Goal: Transaction & Acquisition: Purchase product/service

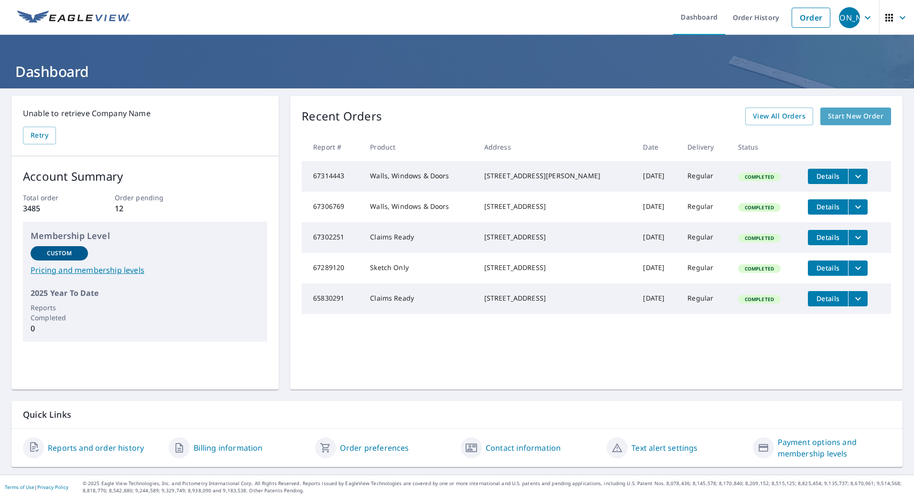
click at [832, 119] on span "Start New Order" at bounding box center [855, 116] width 55 height 12
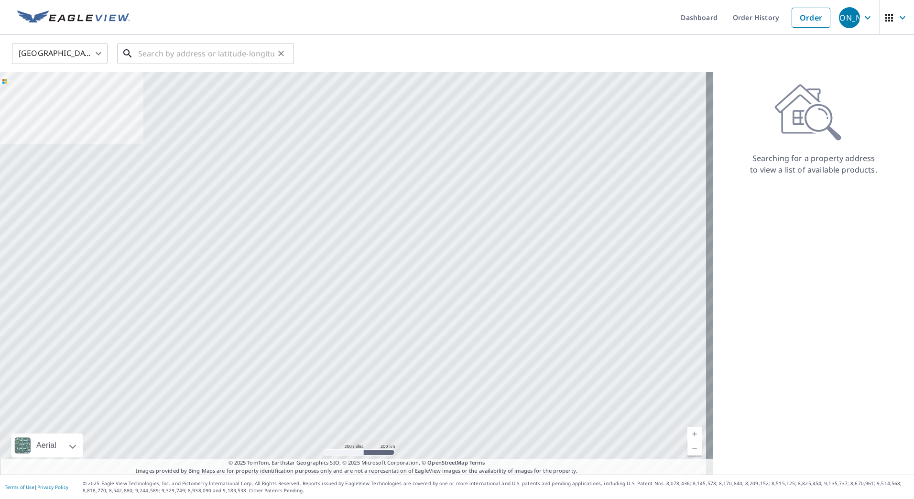
click at [193, 52] on input "text" at bounding box center [206, 53] width 136 height 27
paste input "[STREET_ADDRESS]"
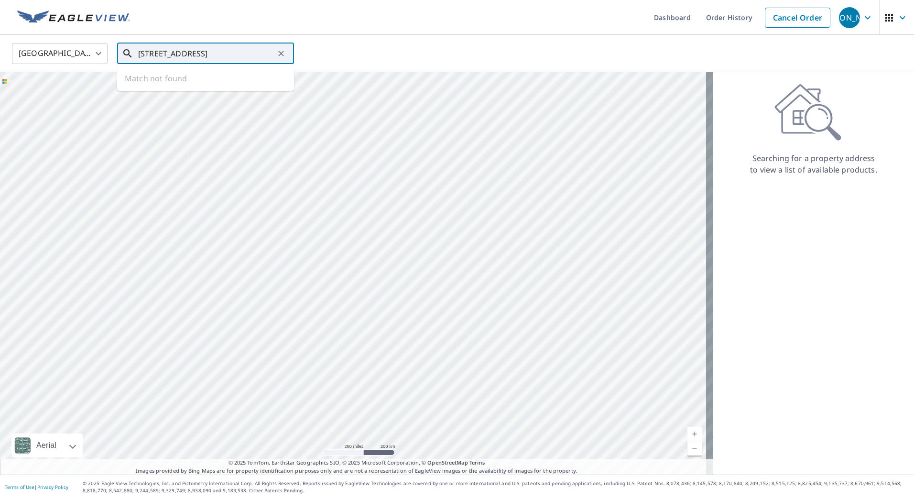
scroll to position [0, 41]
type input "[STREET_ADDRESS]"
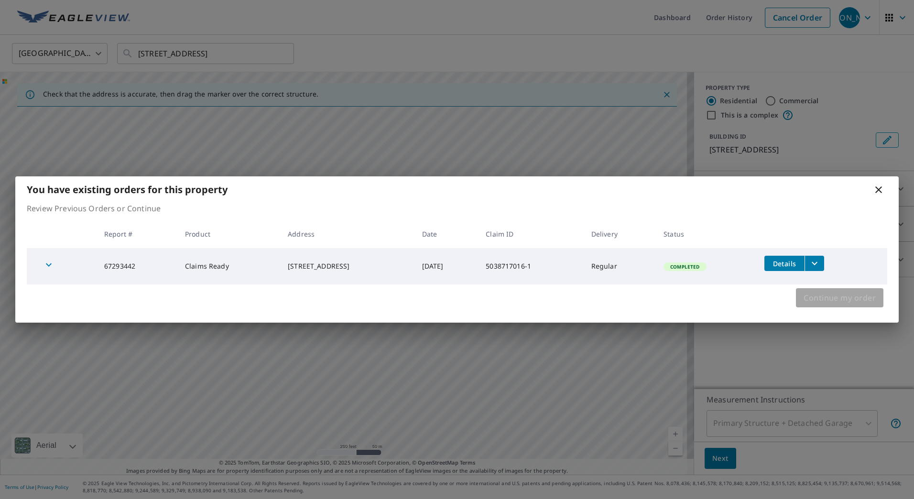
click at [811, 291] on span "Continue my order" at bounding box center [840, 297] width 72 height 13
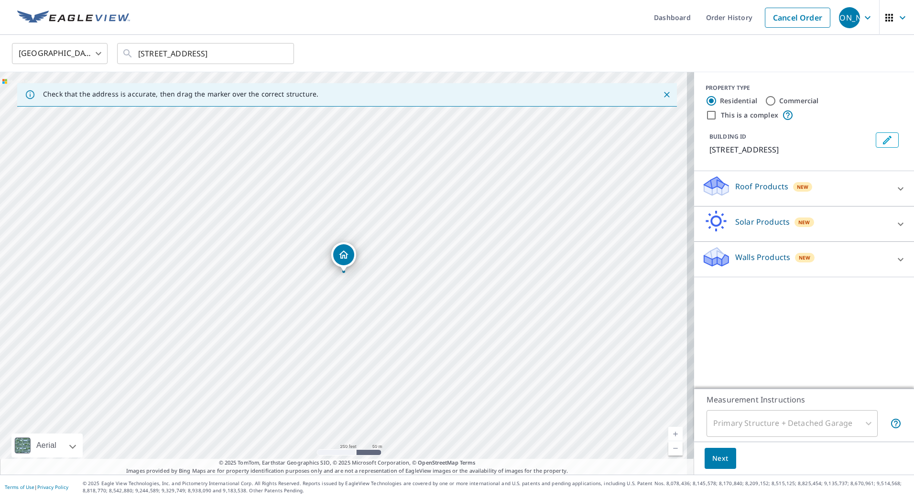
click at [742, 254] on p "Walls Products" at bounding box center [762, 257] width 55 height 11
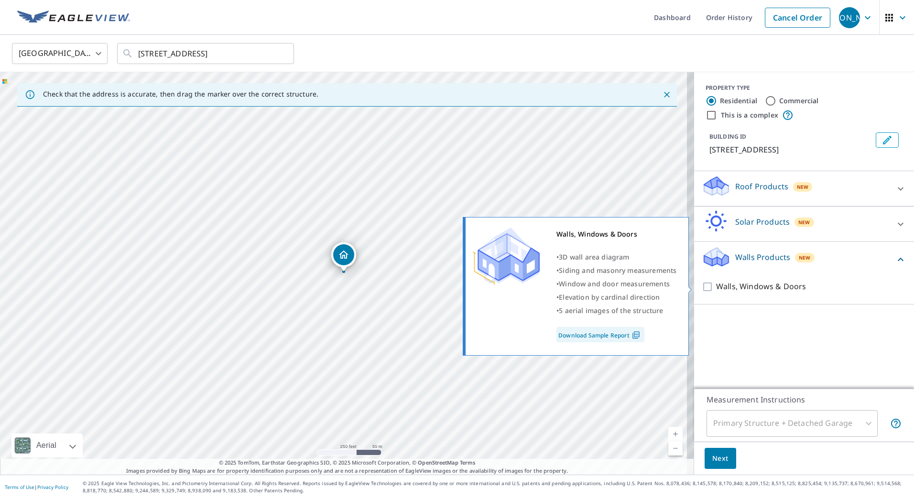
click at [716, 285] on p "Walls, Windows & Doors" at bounding box center [761, 287] width 90 height 12
click at [710, 285] on input "Walls, Windows & Doors" at bounding box center [709, 286] width 14 height 11
checkbox input "true"
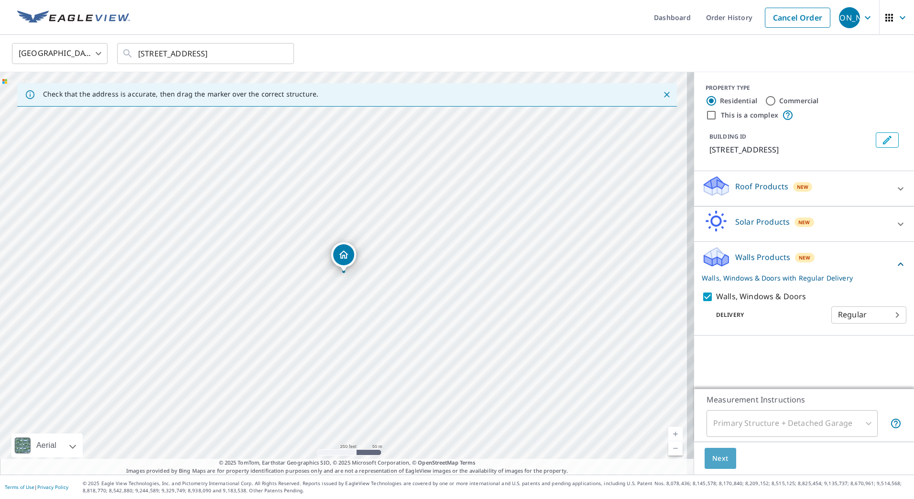
click at [705, 457] on button "Next" at bounding box center [721, 459] width 32 height 22
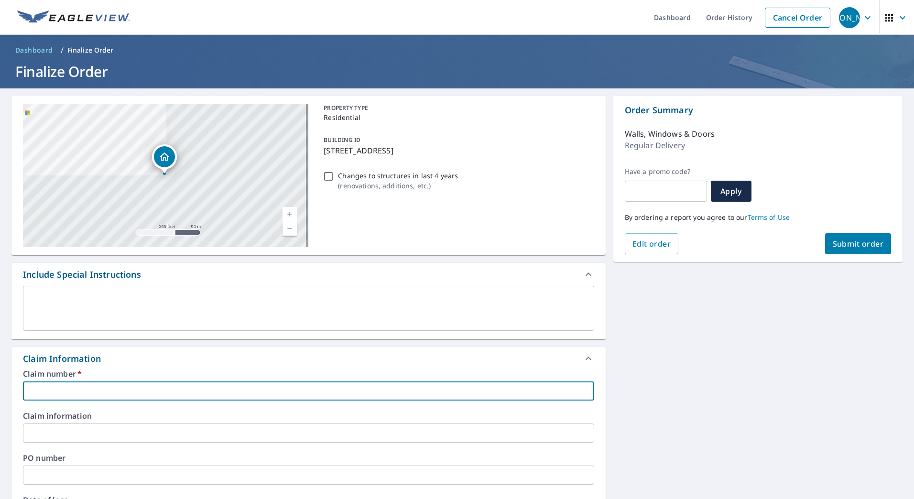
click at [131, 389] on input "text" at bounding box center [308, 391] width 571 height 19
paste input "5038717016-1"
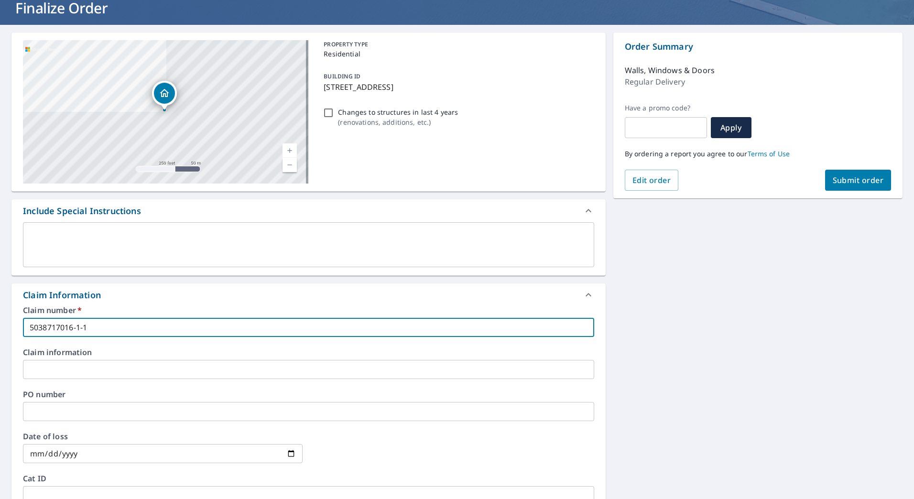
scroll to position [287, 0]
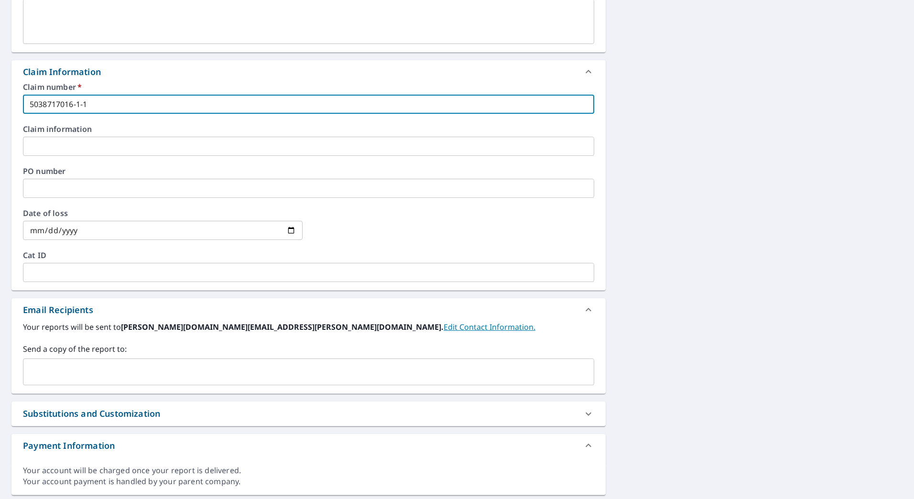
type input "5038717016-1-1"
drag, startPoint x: 126, startPoint y: 375, endPoint x: 134, endPoint y: 380, distance: 9.4
click at [127, 377] on input "text" at bounding box center [301, 372] width 548 height 18
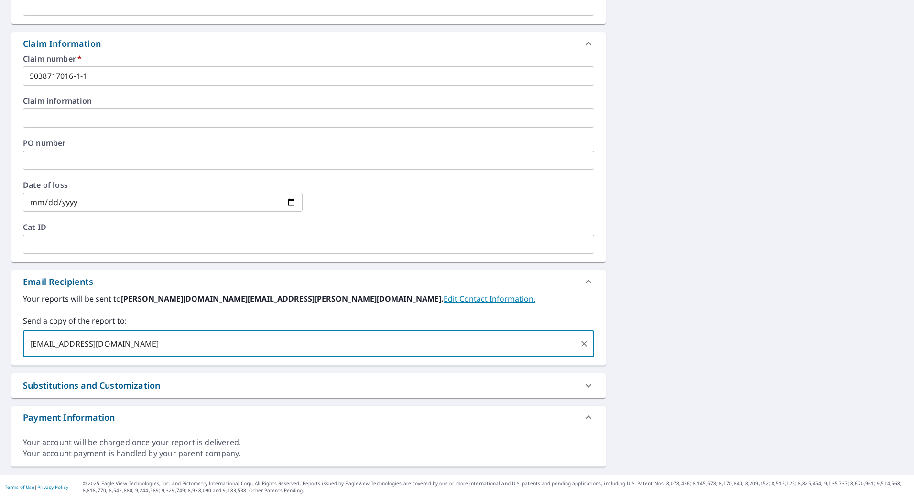
scroll to position [0, 0]
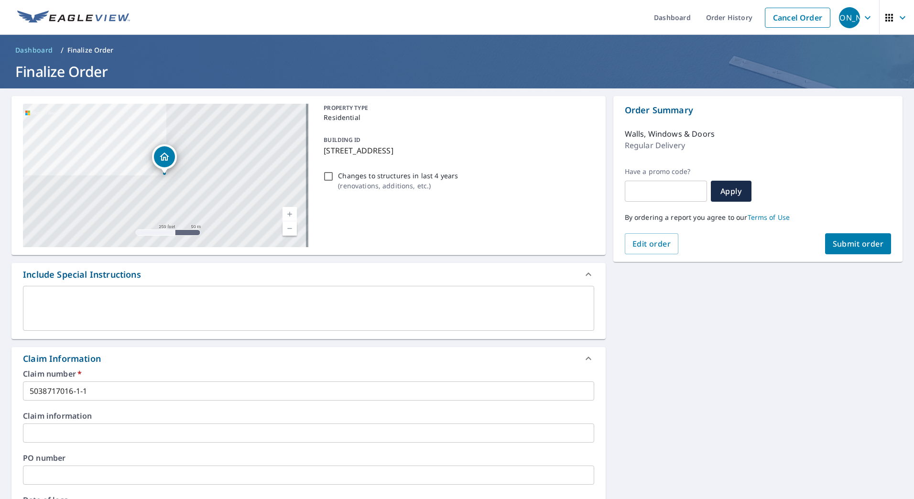
type input "[EMAIL_ADDRESS][DOMAIN_NAME]"
click at [833, 239] on span "Submit order" at bounding box center [858, 244] width 51 height 11
